Goal: Task Accomplishment & Management: Use online tool/utility

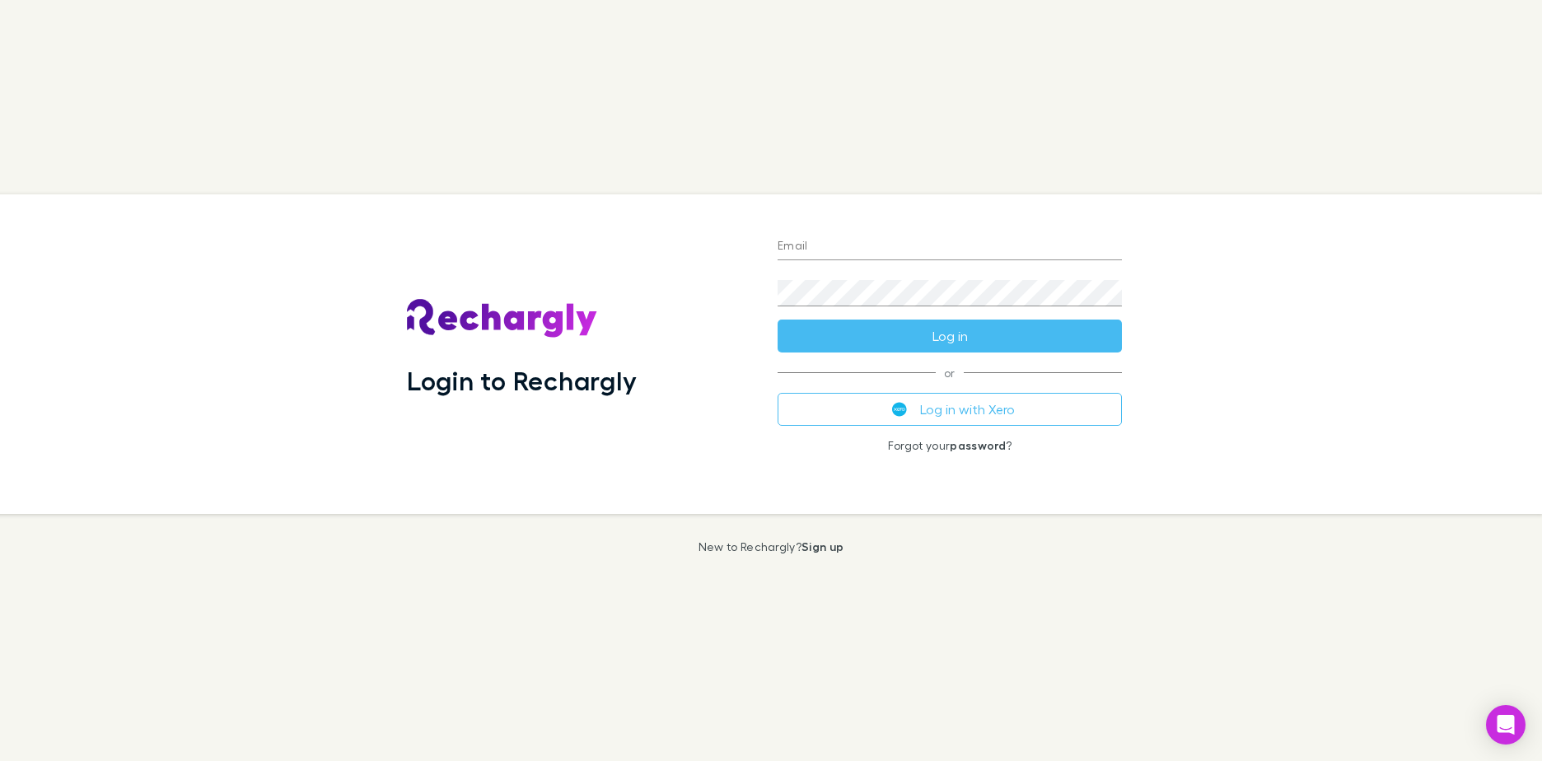
click at [902, 412] on img "submit" at bounding box center [899, 409] width 15 height 15
